Goal: Check status: Check status

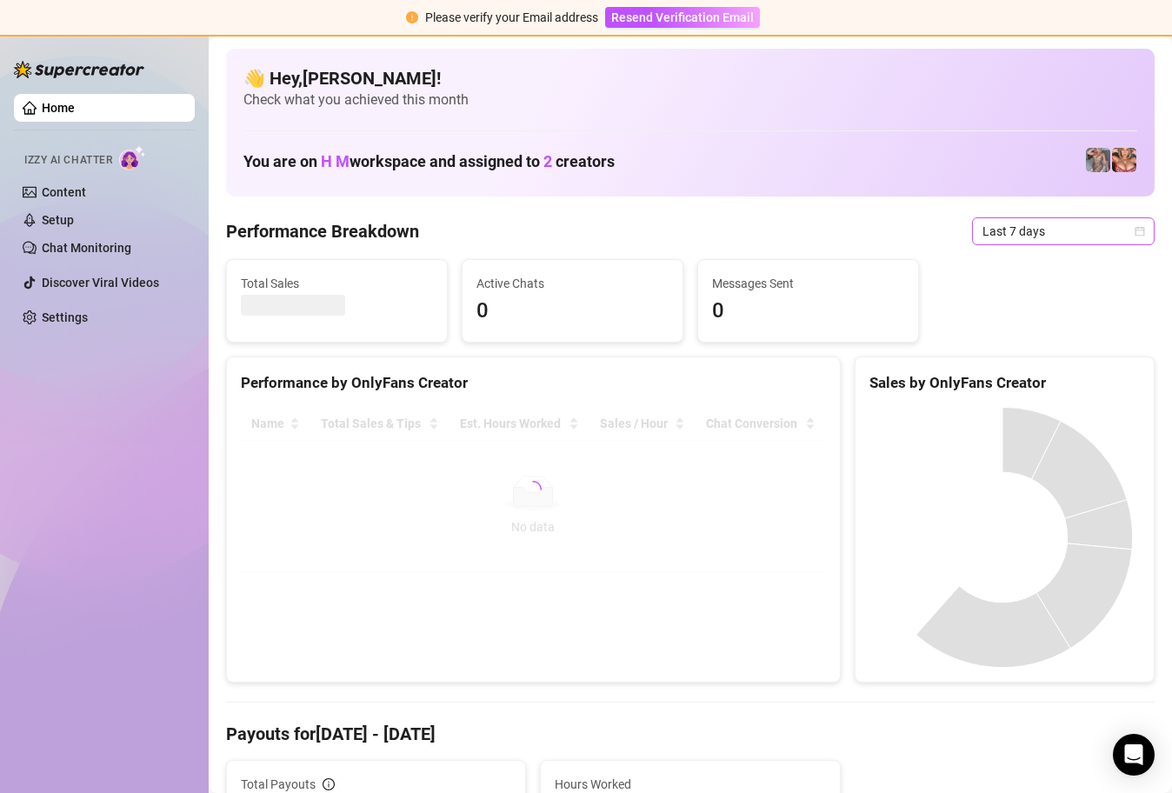
click at [1134, 233] on icon "calendar" at bounding box center [1139, 231] width 10 height 10
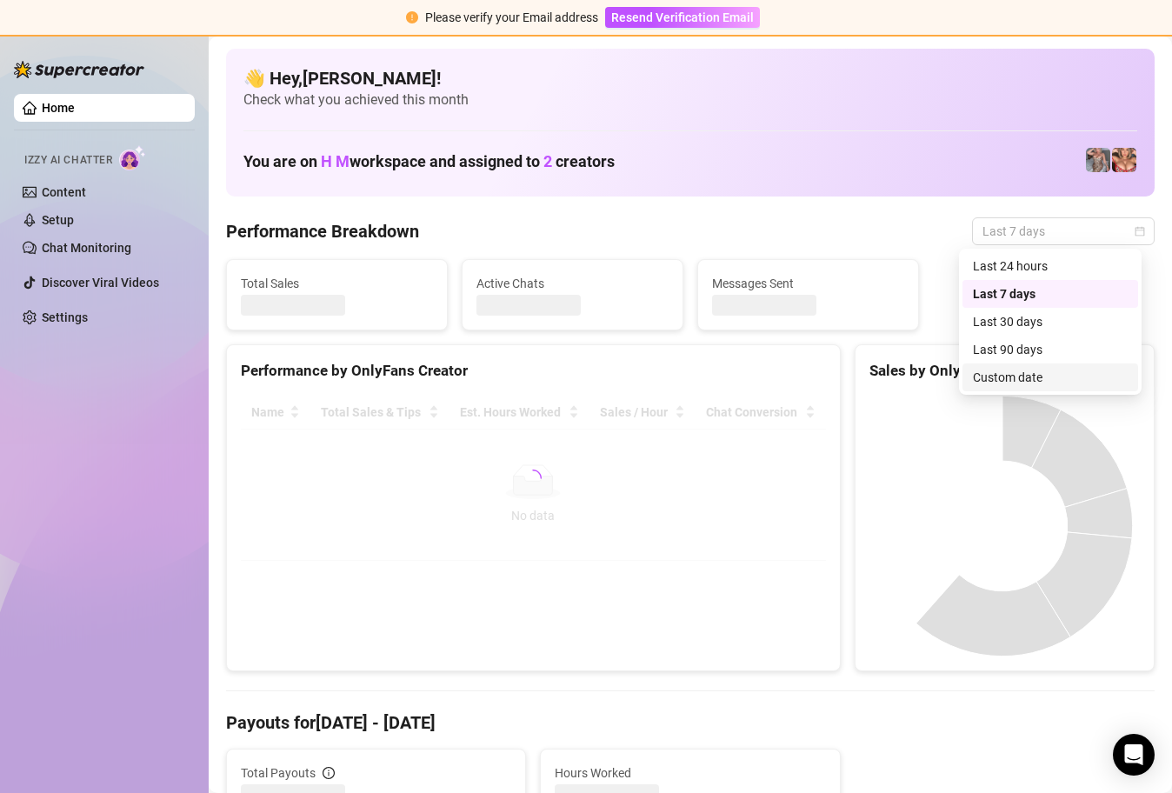
click at [1038, 377] on div "Custom date" at bounding box center [1049, 377] width 155 height 19
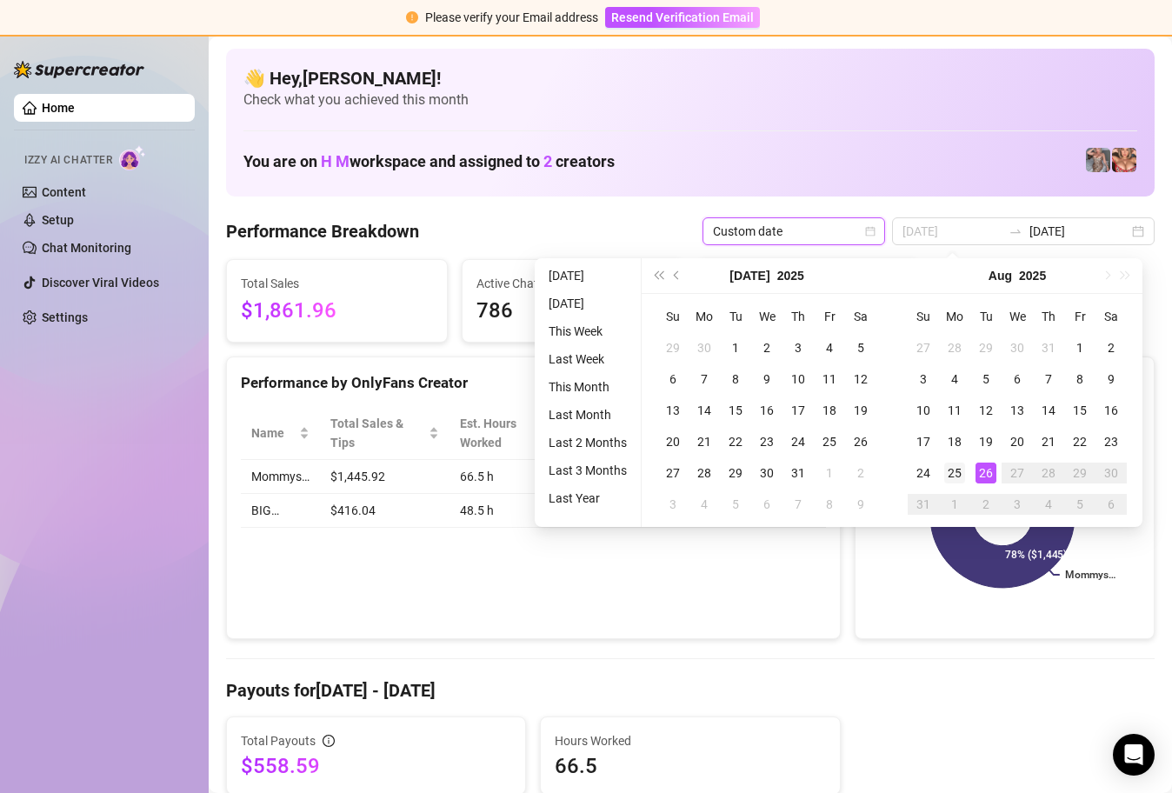
type input "[DATE]"
click at [961, 471] on div "25" at bounding box center [954, 472] width 21 height 21
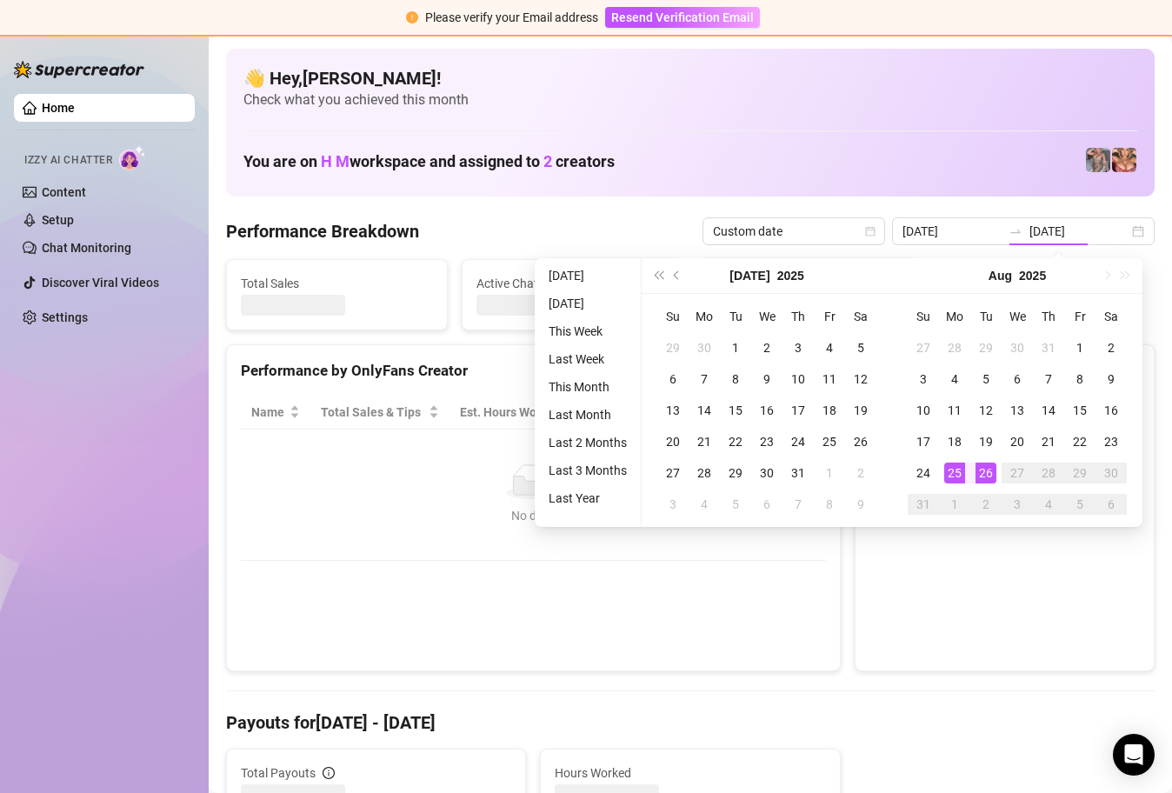
type input "[DATE]"
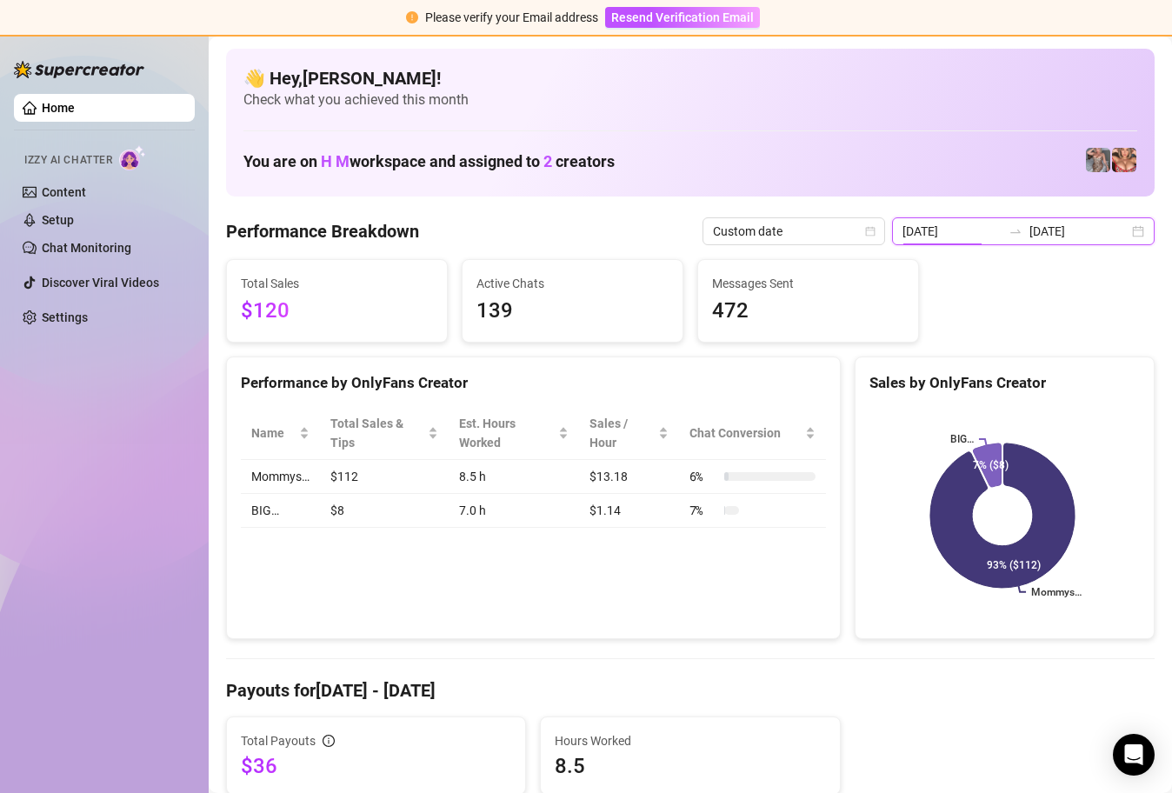
click at [982, 230] on input "[DATE]" at bounding box center [951, 231] width 99 height 19
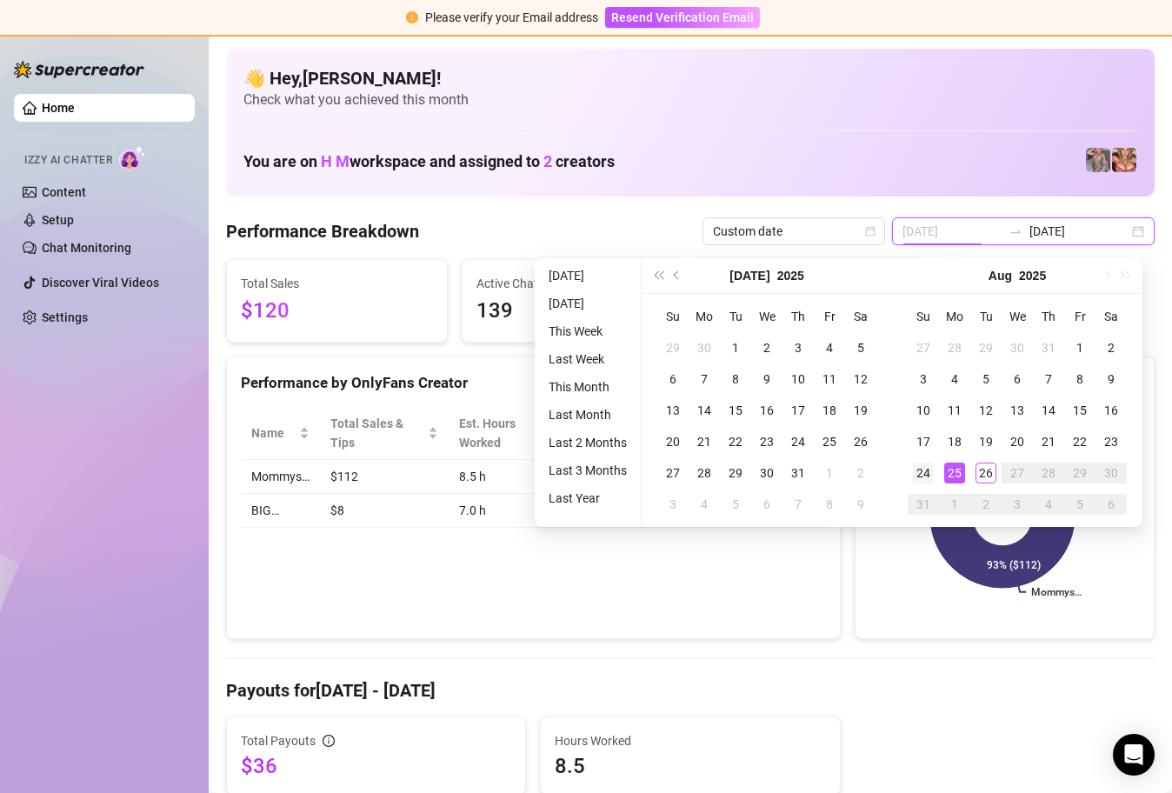
type input "[DATE]"
click at [925, 474] on div "24" at bounding box center [923, 472] width 21 height 21
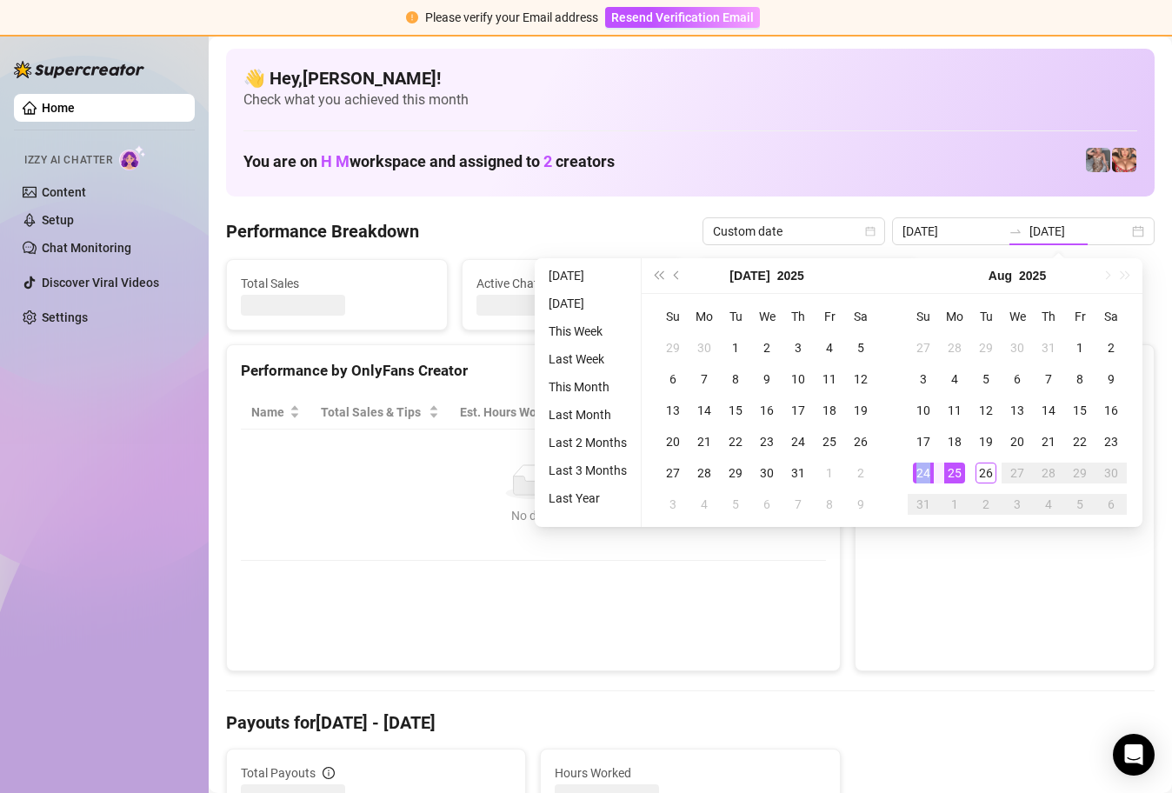
type input "[DATE]"
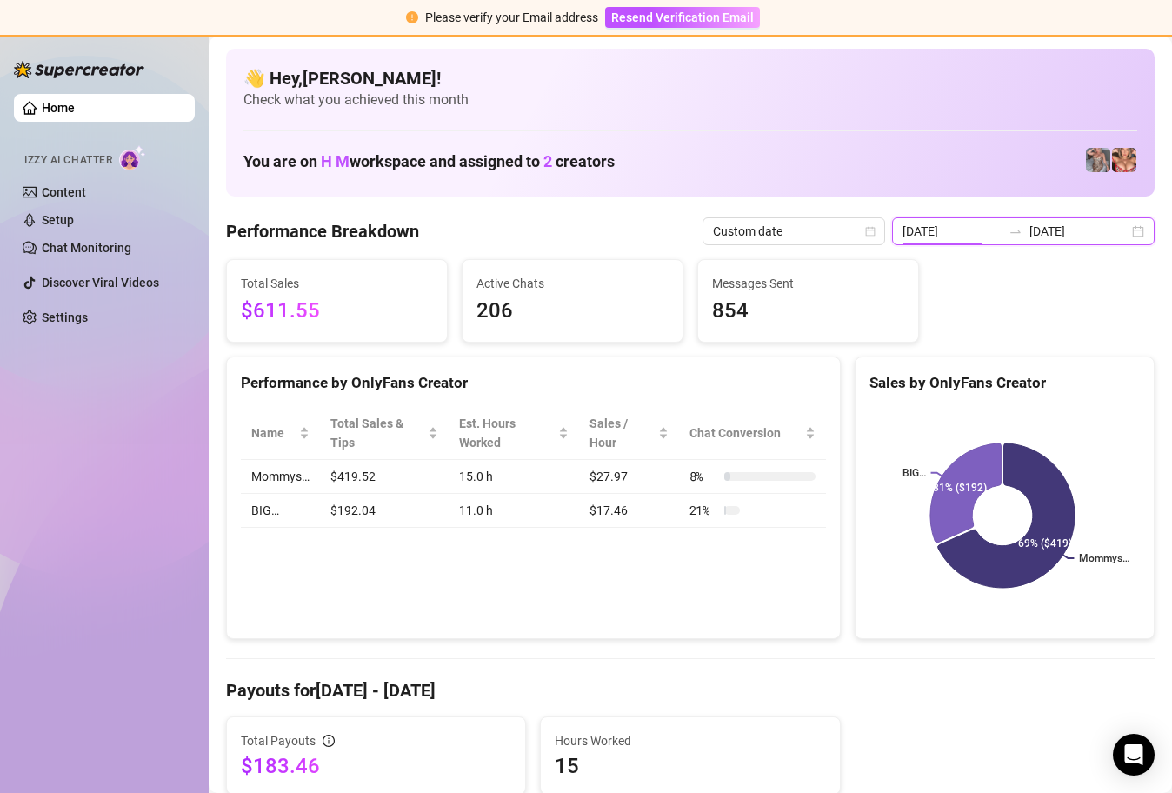
click at [971, 233] on input "[DATE]" at bounding box center [951, 231] width 99 height 19
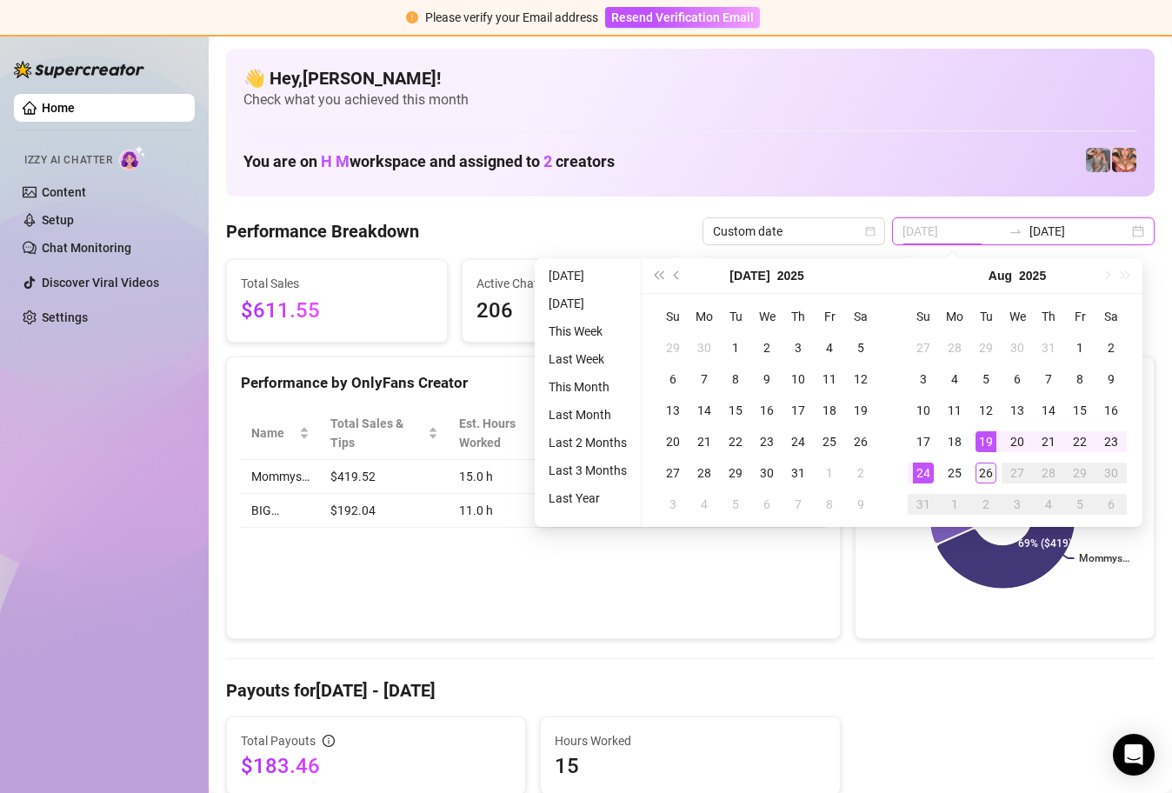
type input "[DATE]"
click at [981, 478] on div "26" at bounding box center [985, 472] width 21 height 21
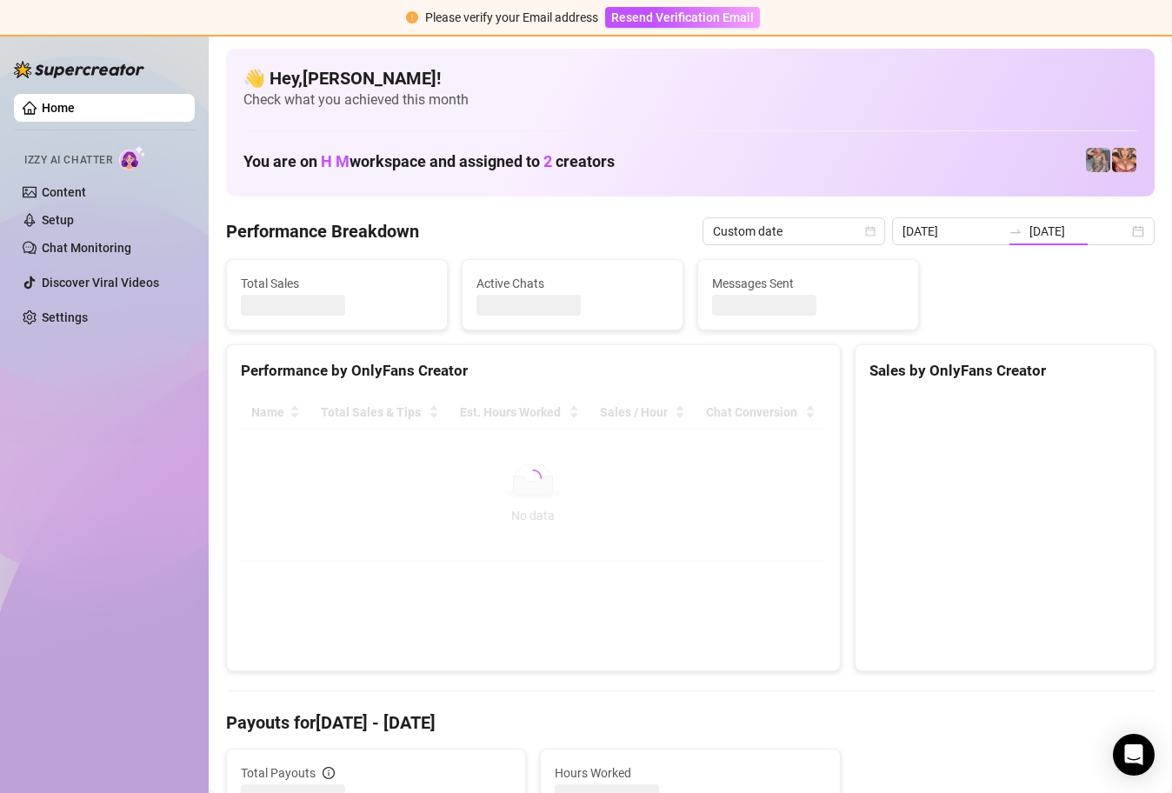
type input "[DATE]"
